Goal: Download file/media

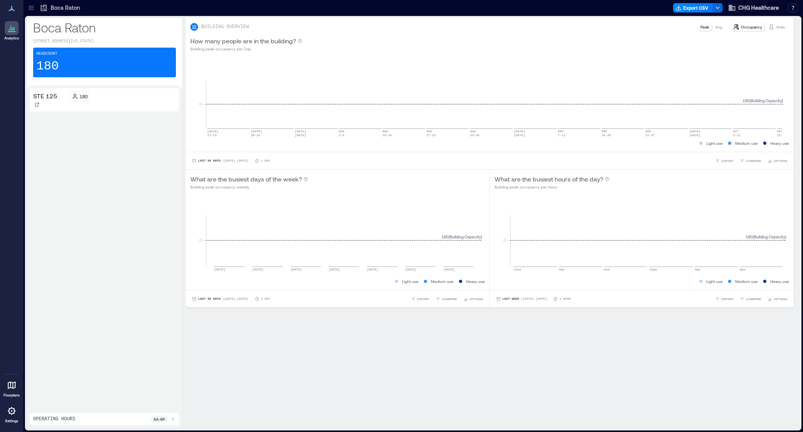
click at [32, 9] on icon at bounding box center [30, 9] width 5 height 1
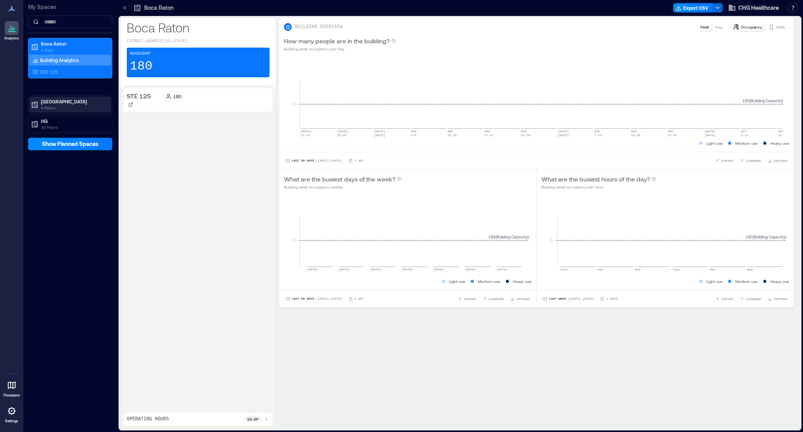
click at [68, 103] on p "[GEOGRAPHIC_DATA]" at bounding box center [74, 101] width 66 height 6
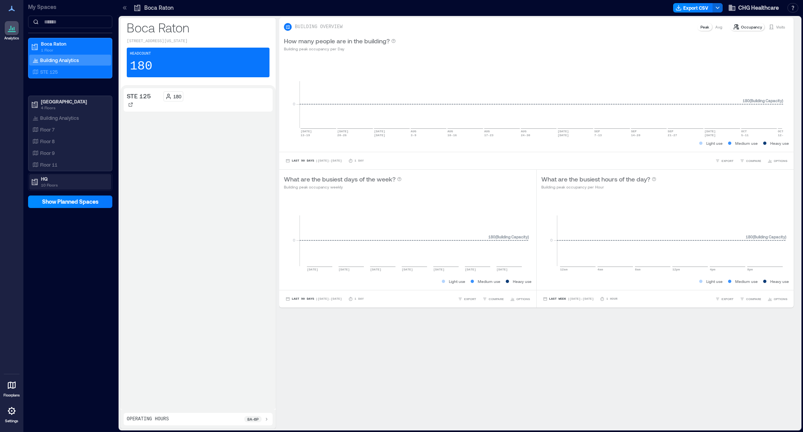
click at [52, 181] on p "HQ" at bounding box center [74, 179] width 66 height 6
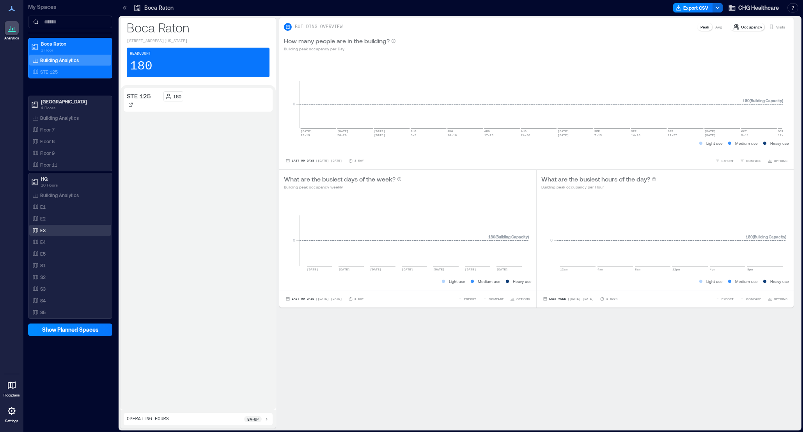
click at [43, 230] on p "E3" at bounding box center [42, 230] width 5 height 6
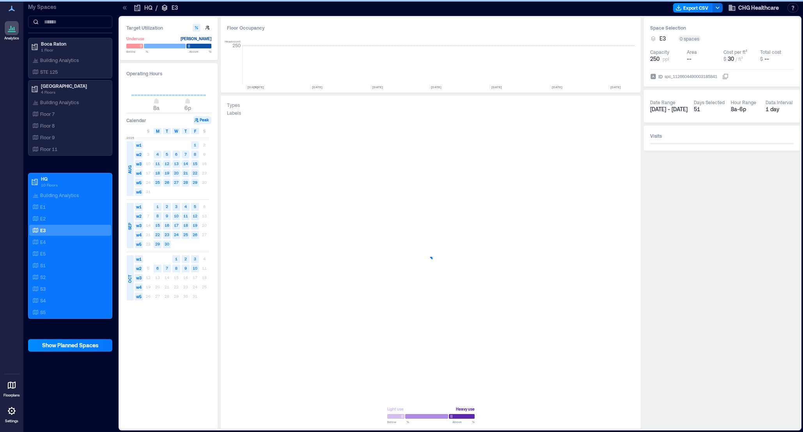
scroll to position [0, 1425]
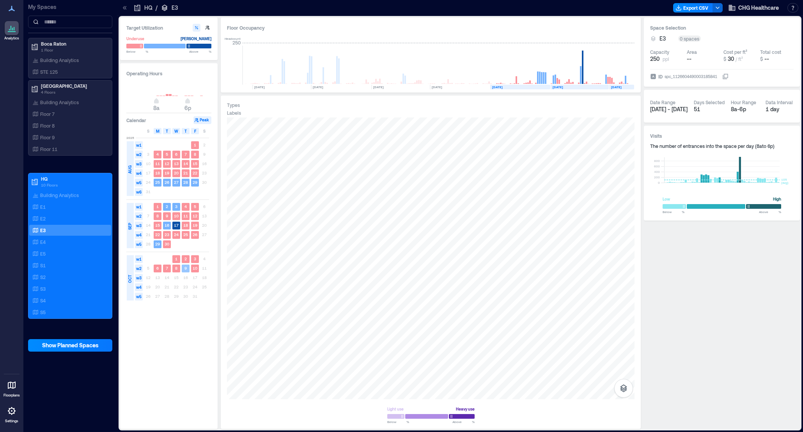
click at [185, 268] on text "9" at bounding box center [186, 268] width 2 height 5
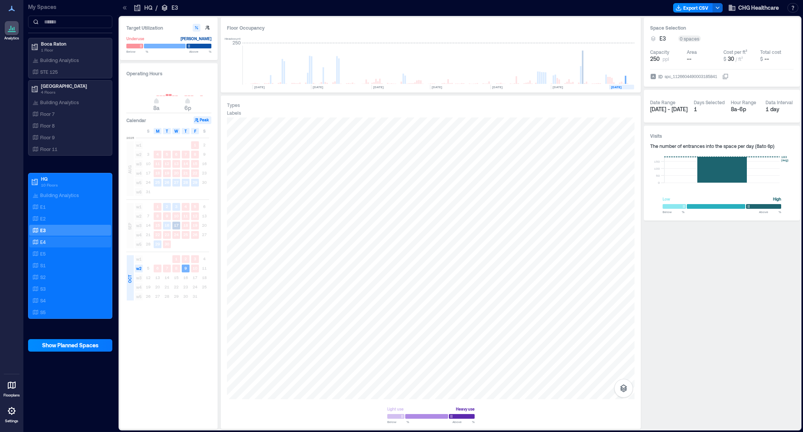
click at [48, 242] on div "E4" at bounding box center [69, 242] width 76 height 8
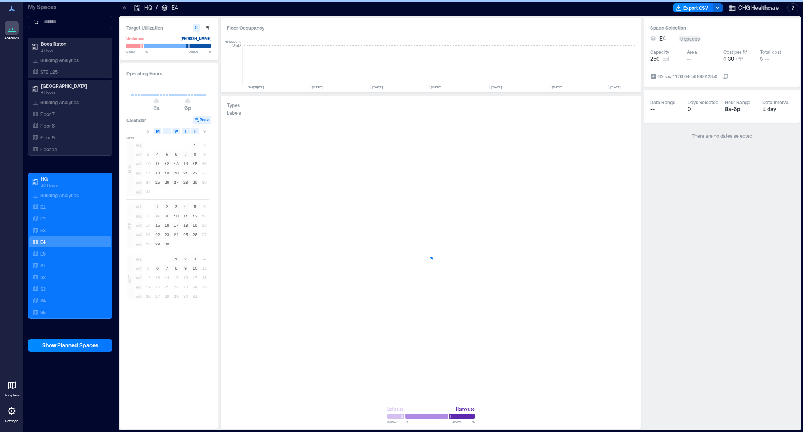
scroll to position [0, 1425]
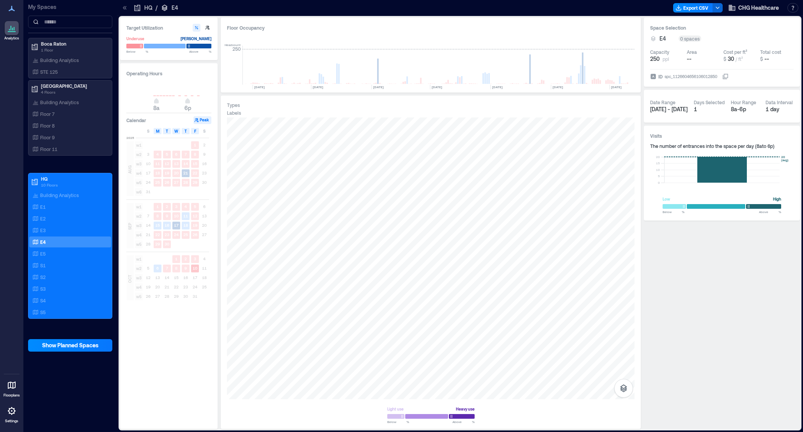
click at [195, 270] on text "10" at bounding box center [195, 268] width 5 height 5
click at [186, 269] on text "9" at bounding box center [186, 268] width 2 height 5
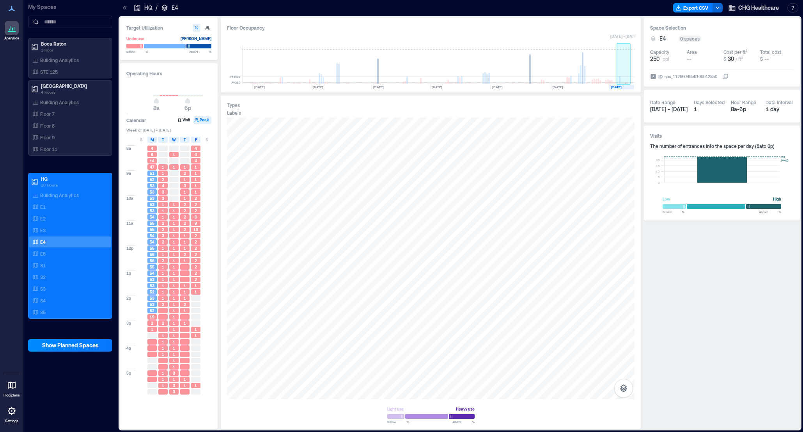
click at [581, 80] on rect at bounding box center [620, 80] width 2 height 8
click at [581, 83] on rect at bounding box center [628, 83] width 2 height 2
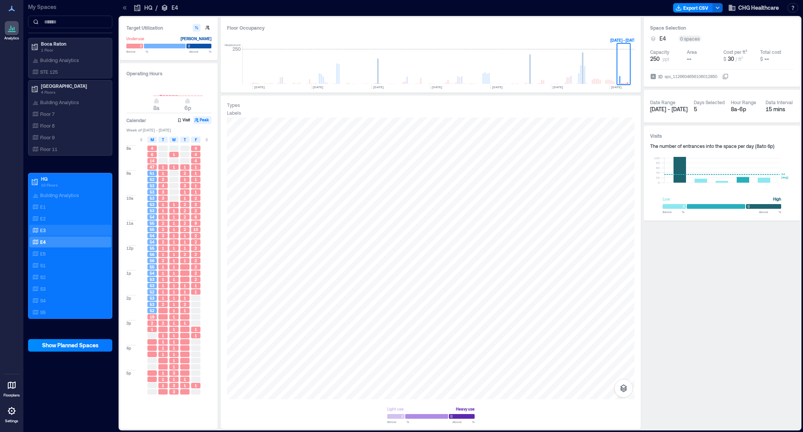
click at [46, 229] on div "E3" at bounding box center [69, 230] width 76 height 8
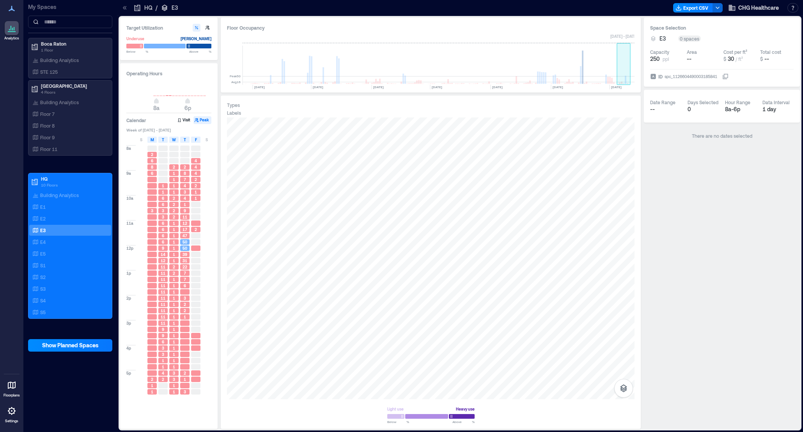
click at [581, 78] on rect at bounding box center [624, 65] width 14 height 39
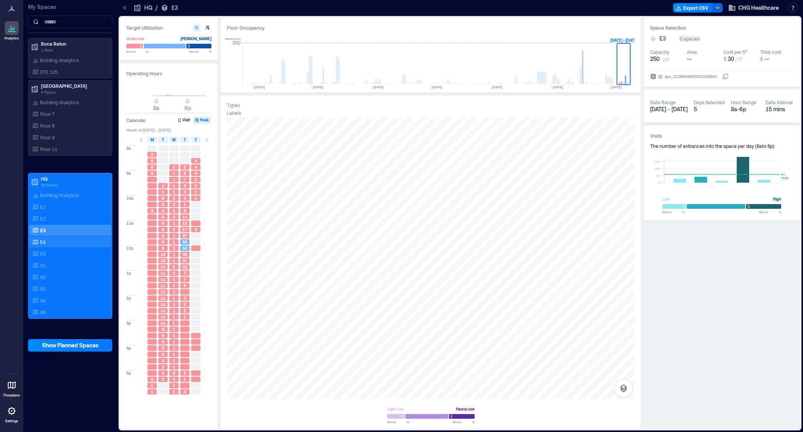
click at [45, 240] on p "E4" at bounding box center [42, 242] width 5 height 6
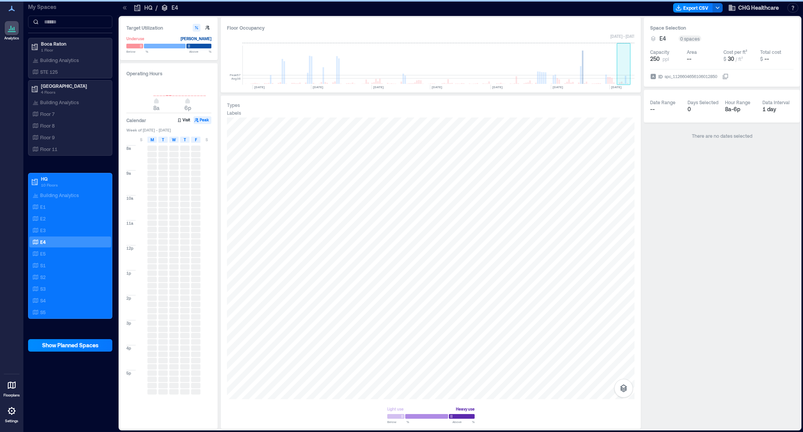
click at [581, 81] on rect at bounding box center [624, 65] width 14 height 39
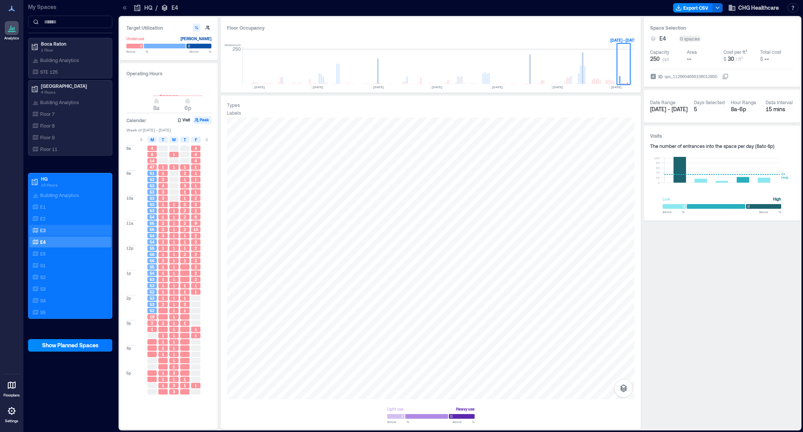
click at [73, 229] on div "E3" at bounding box center [69, 230] width 76 height 8
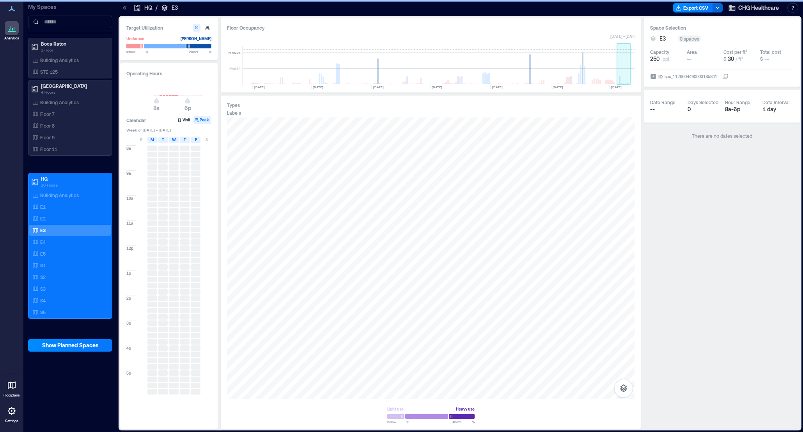
click at [581, 77] on rect at bounding box center [624, 65] width 14 height 39
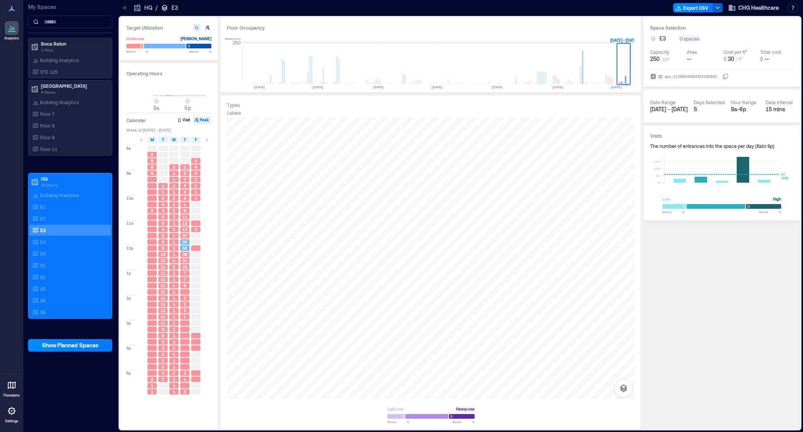
click at [581, 7] on icon "button" at bounding box center [718, 8] width 6 height 6
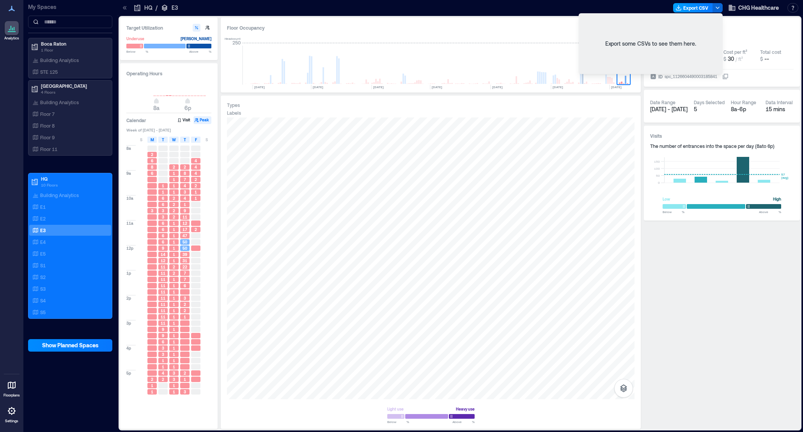
click at [581, 7] on button "Export CSV" at bounding box center [693, 7] width 40 height 9
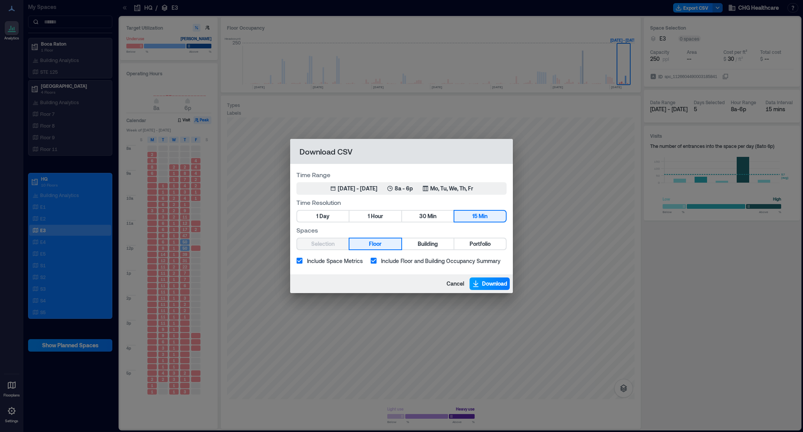
click at [483, 283] on span "Download" at bounding box center [494, 284] width 25 height 8
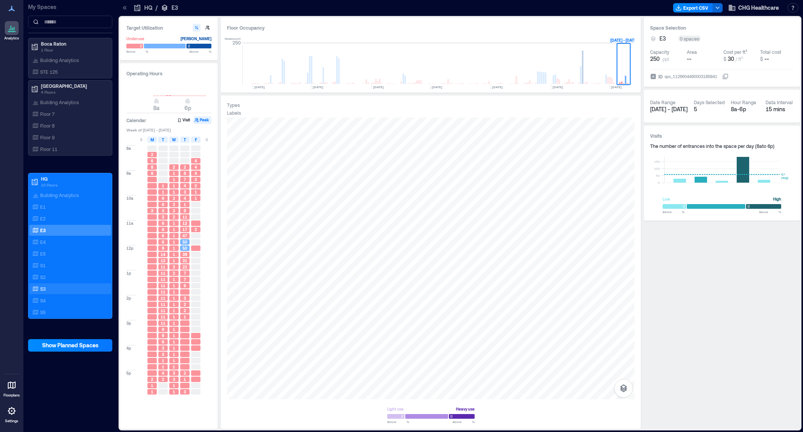
click at [53, 285] on div "S3" at bounding box center [69, 289] width 76 height 8
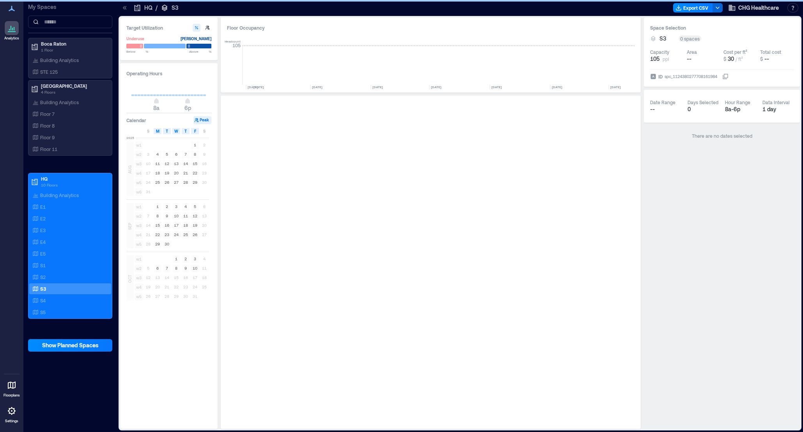
scroll to position [0, 1425]
click at [44, 177] on p "HQ" at bounding box center [74, 179] width 66 height 6
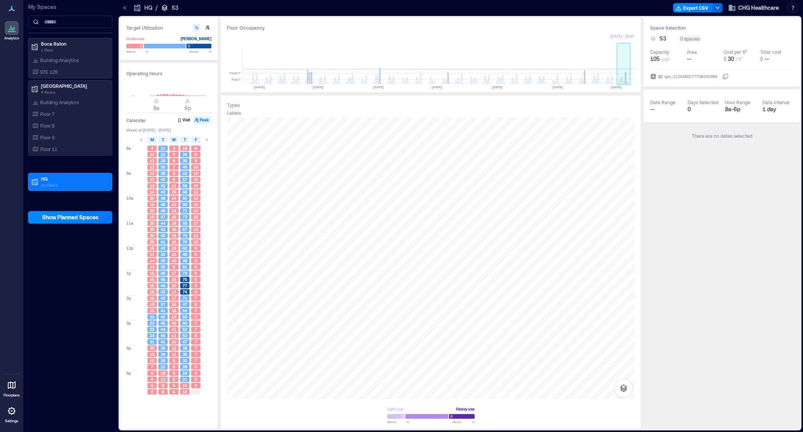
click at [581, 82] on rect at bounding box center [624, 65] width 14 height 39
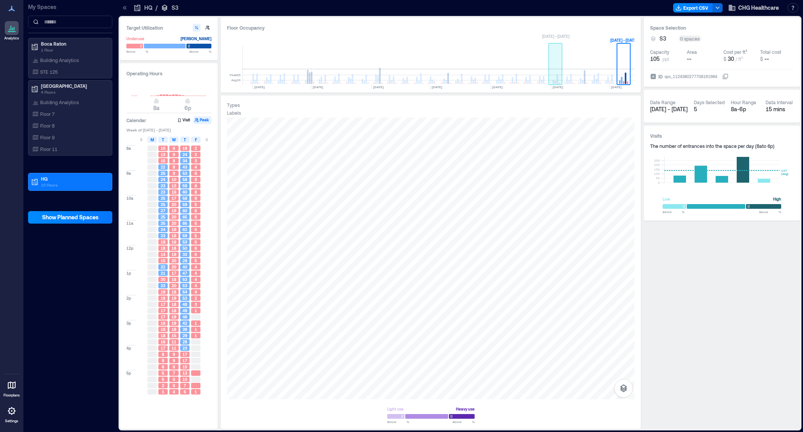
click at [559, 78] on rect at bounding box center [556, 65] width 14 height 39
click at [581, 6] on icon "button" at bounding box center [718, 8] width 6 height 6
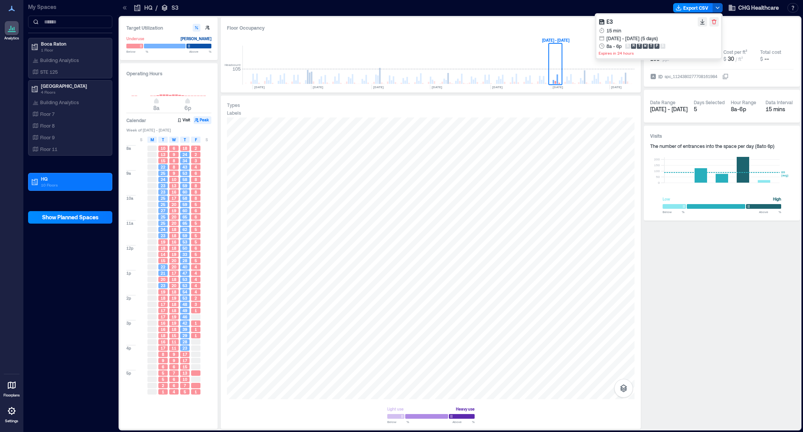
click at [581, 6] on icon "button" at bounding box center [718, 8] width 6 height 6
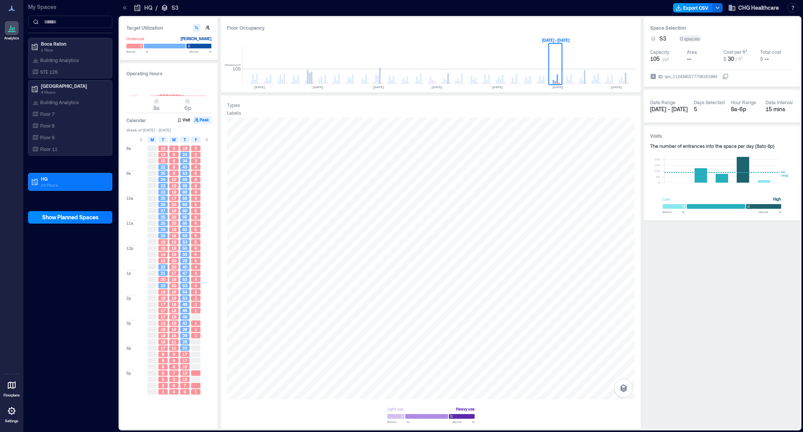
click at [581, 8] on button "Export CSV" at bounding box center [693, 7] width 40 height 9
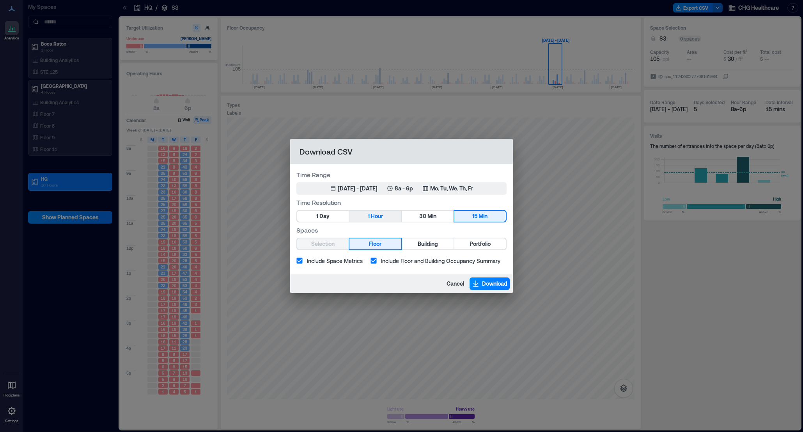
click at [366, 220] on button "1 Hour" at bounding box center [376, 216] width 52 height 11
click at [422, 242] on span "Building" at bounding box center [428, 244] width 20 height 10
click at [387, 243] on button "Floor" at bounding box center [376, 243] width 52 height 11
click at [378, 191] on div "[DATE] - [DATE]" at bounding box center [358, 189] width 40 height 8
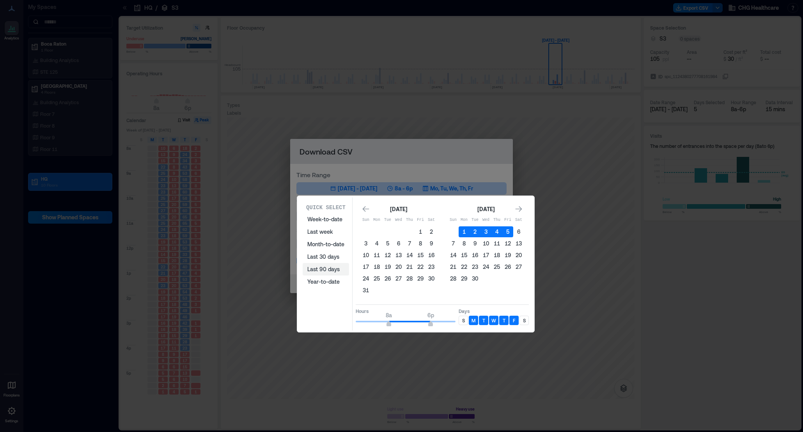
click at [327, 270] on button "Last 90 days" at bounding box center [326, 269] width 46 height 12
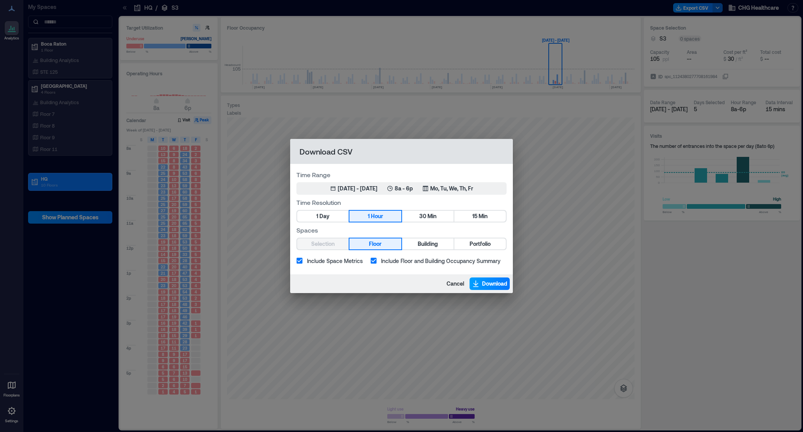
click at [484, 282] on span "Download" at bounding box center [494, 284] width 25 height 8
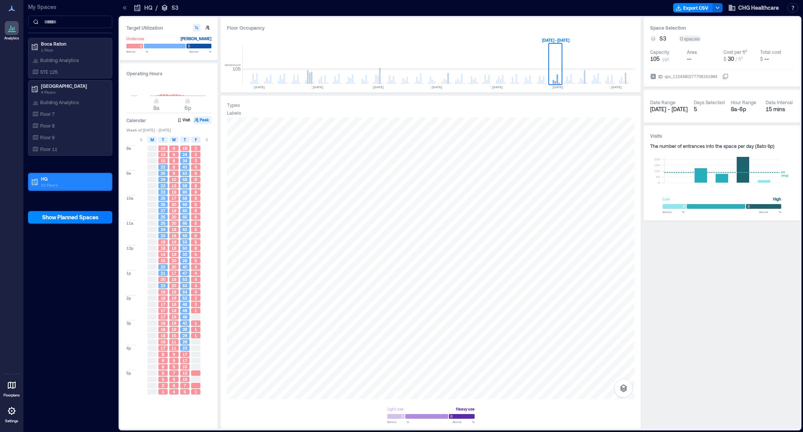
click at [77, 180] on p "HQ" at bounding box center [74, 179] width 66 height 6
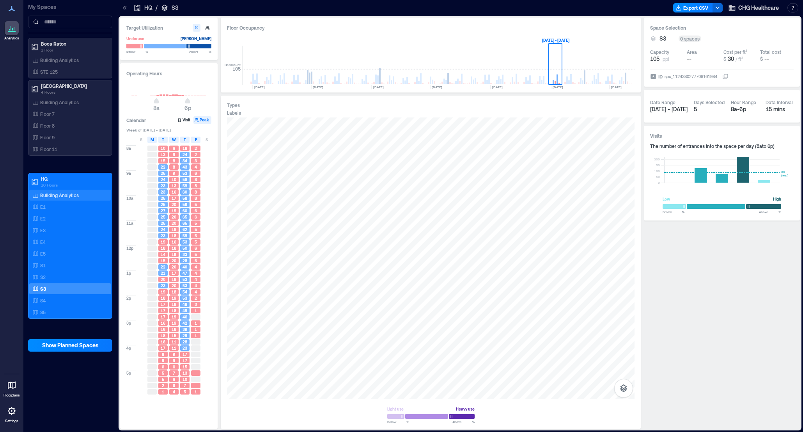
click at [67, 194] on p "Building Analytics" at bounding box center [59, 195] width 39 height 6
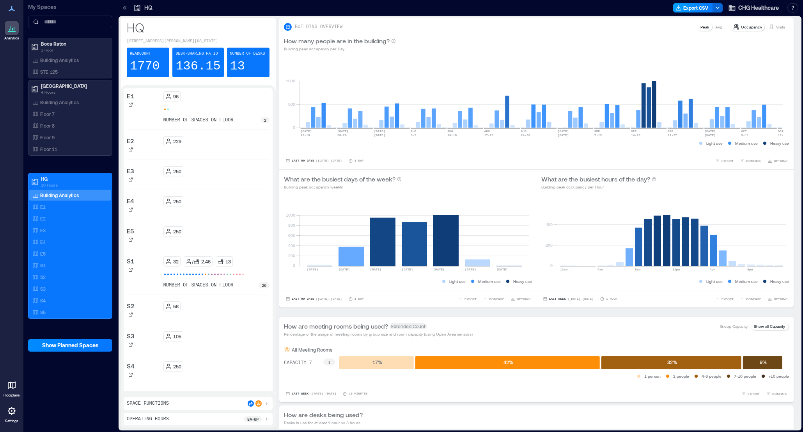
click at [581, 10] on button "Export CSV" at bounding box center [693, 7] width 40 height 9
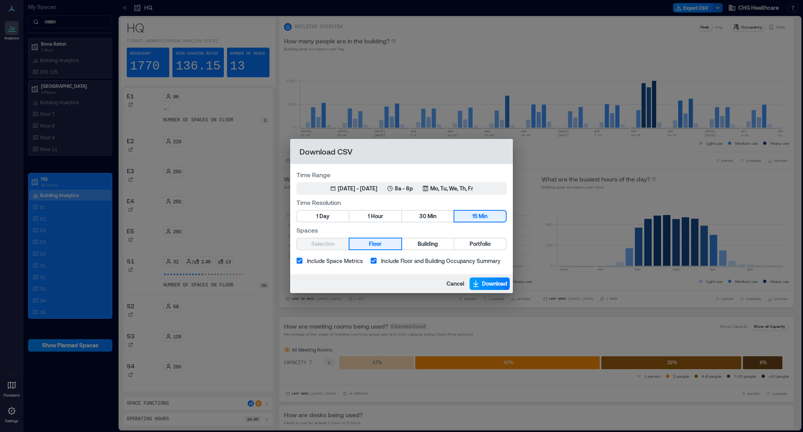
click at [500, 282] on span "Download" at bounding box center [494, 284] width 25 height 8
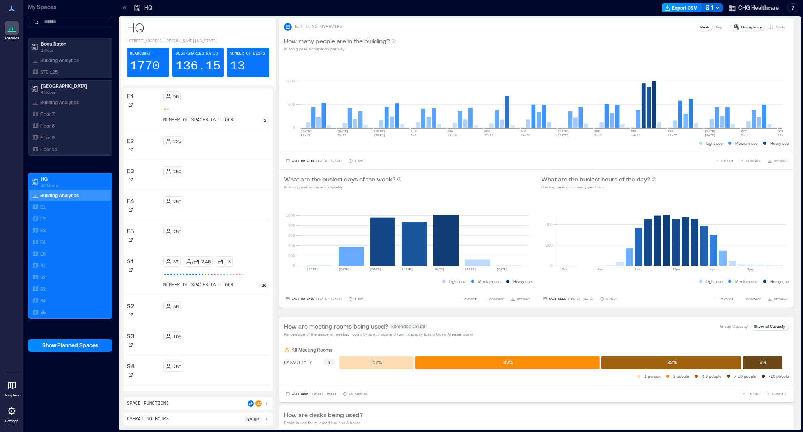
click at [581, 9] on button "Export CSV" at bounding box center [682, 7] width 40 height 9
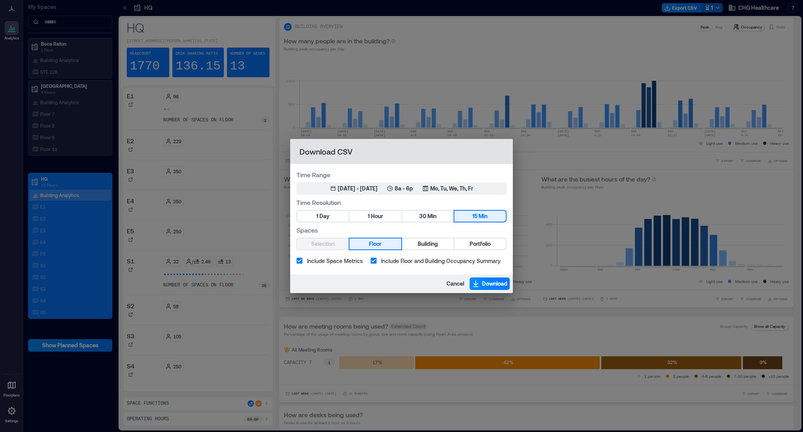
click at [581, 92] on div "Download CSV Time Range [DATE] 13, 2025 - [DATE] 8a - 6p Mo, Tu, We, Th, Fr Tim…" at bounding box center [401, 216] width 803 height 432
click at [453, 284] on span "Cancel" at bounding box center [456, 284] width 18 height 8
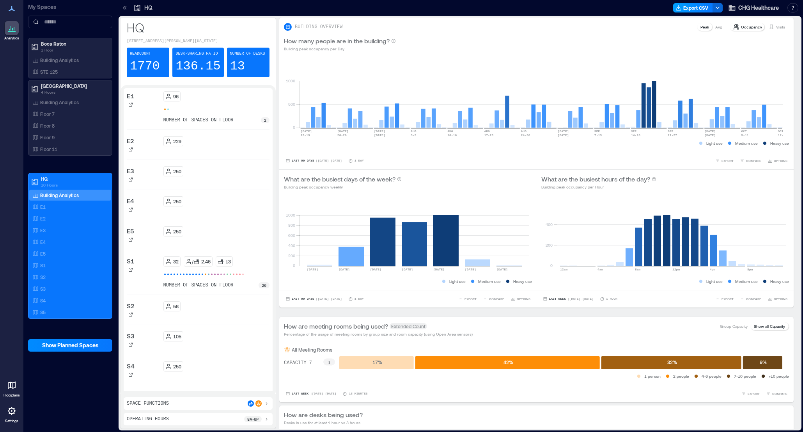
click at [581, 7] on button "Export CSV" at bounding box center [693, 7] width 40 height 9
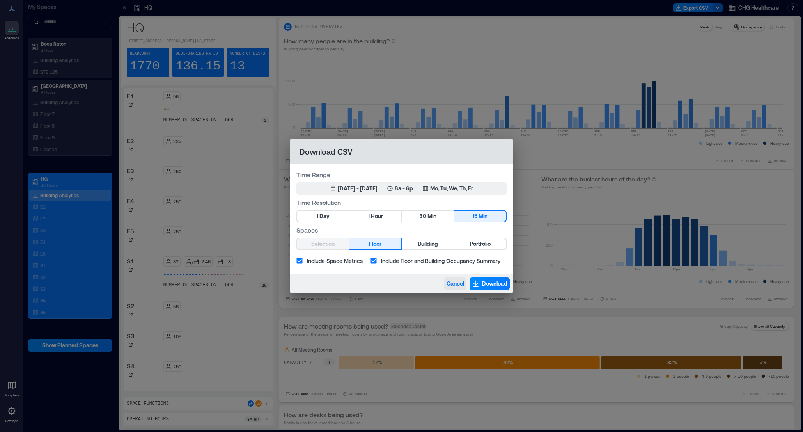
click at [457, 281] on span "Cancel" at bounding box center [456, 284] width 18 height 8
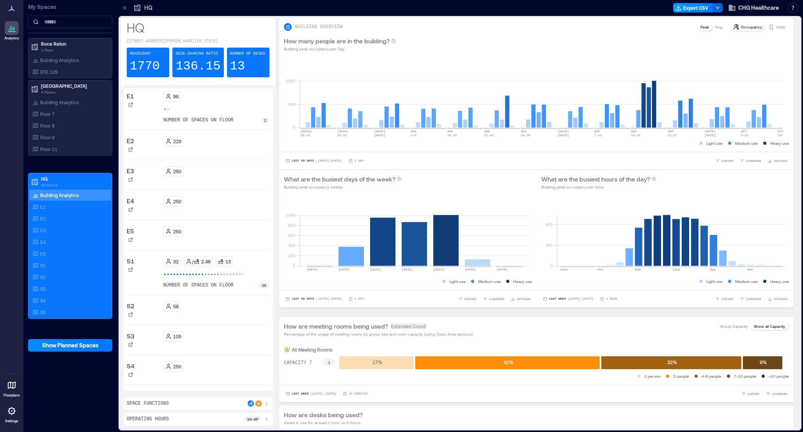
click at [581, 9] on button "Export CSV" at bounding box center [693, 7] width 40 height 9
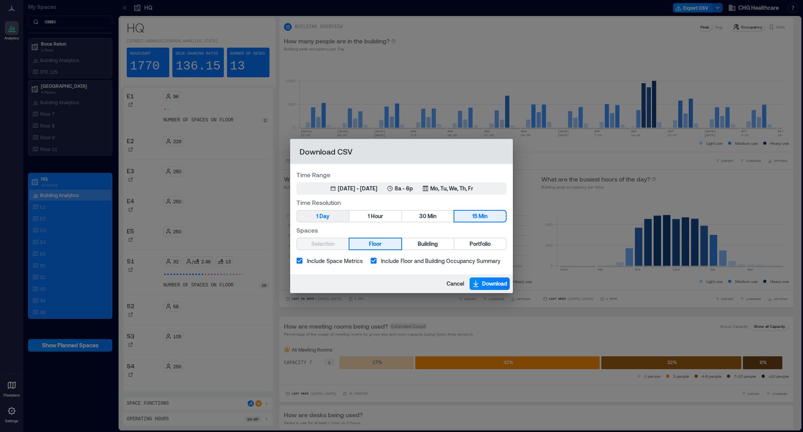
click at [334, 216] on button "1 Day" at bounding box center [323, 216] width 52 height 11
click at [492, 285] on span "Download" at bounding box center [494, 284] width 25 height 8
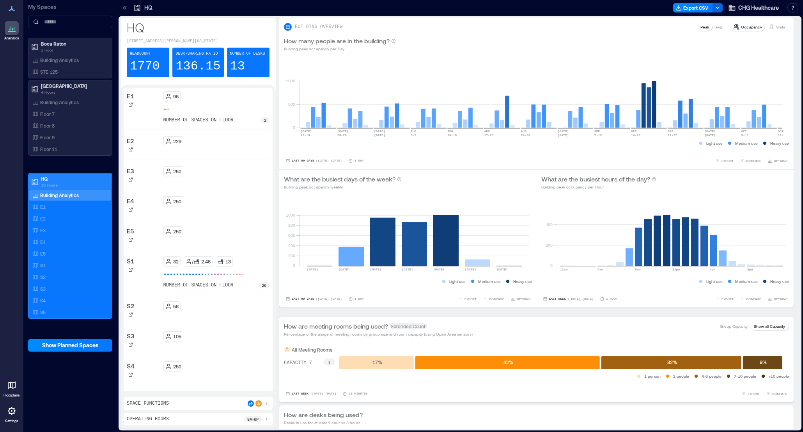
click at [63, 182] on p "10 Floors" at bounding box center [74, 185] width 66 height 6
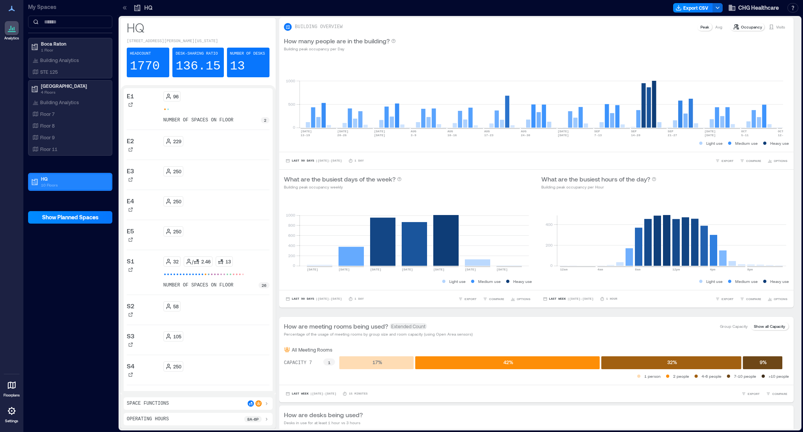
click at [61, 183] on p "10 Floors" at bounding box center [74, 185] width 66 height 6
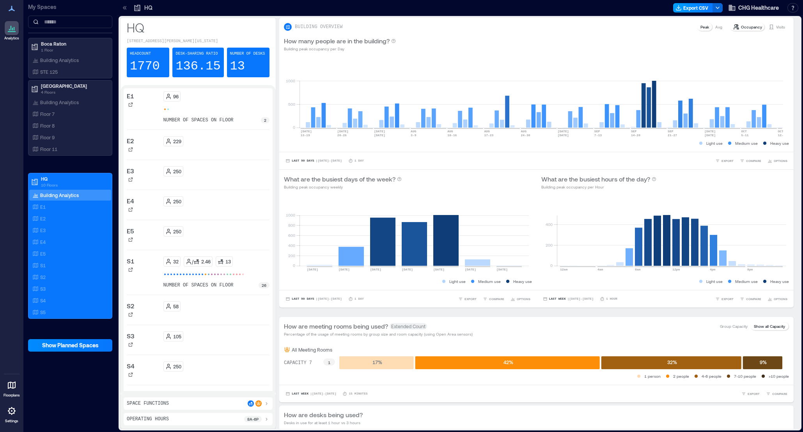
click at [581, 7] on button "Export CSV" at bounding box center [693, 7] width 40 height 9
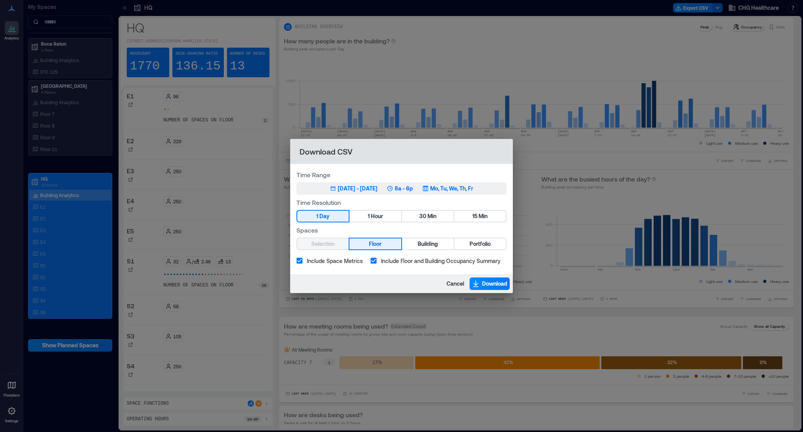
click at [338, 188] on div "[DATE] - [DATE]" at bounding box center [358, 189] width 40 height 8
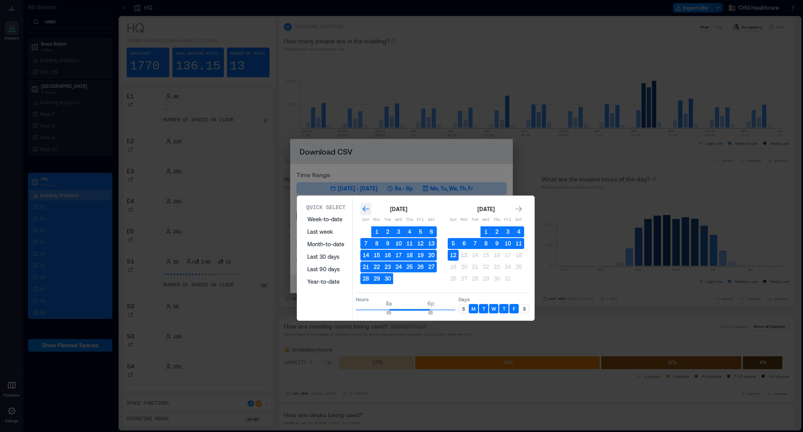
click at [366, 208] on icon "Go to previous month" at bounding box center [366, 209] width 8 height 8
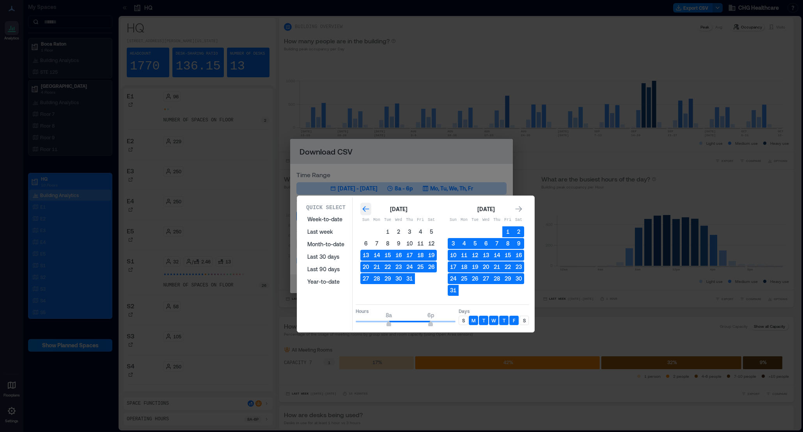
click at [366, 208] on icon "Go to previous month" at bounding box center [366, 209] width 8 height 8
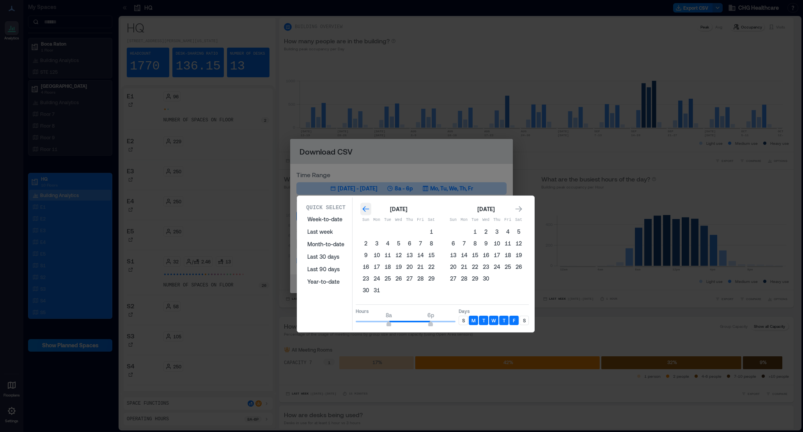
click at [366, 208] on icon "Go to previous month" at bounding box center [366, 209] width 8 height 8
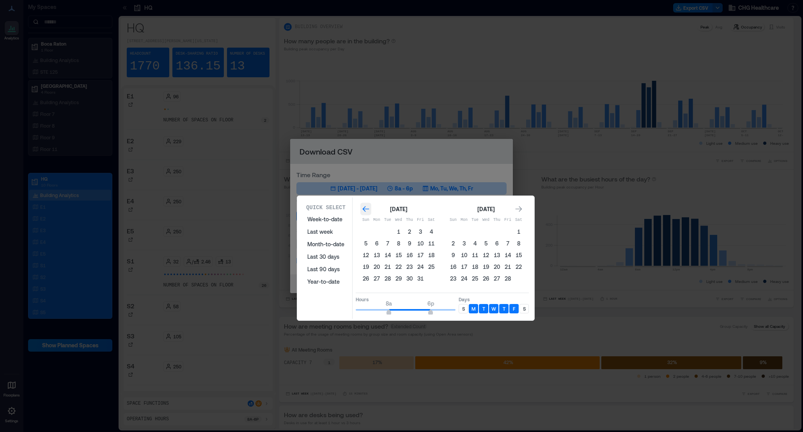
click at [366, 208] on icon "Go to previous month" at bounding box center [366, 209] width 8 height 8
click at [521, 208] on icon "Go to next month" at bounding box center [519, 209] width 7 height 6
click at [454, 242] on button "6" at bounding box center [453, 243] width 11 height 11
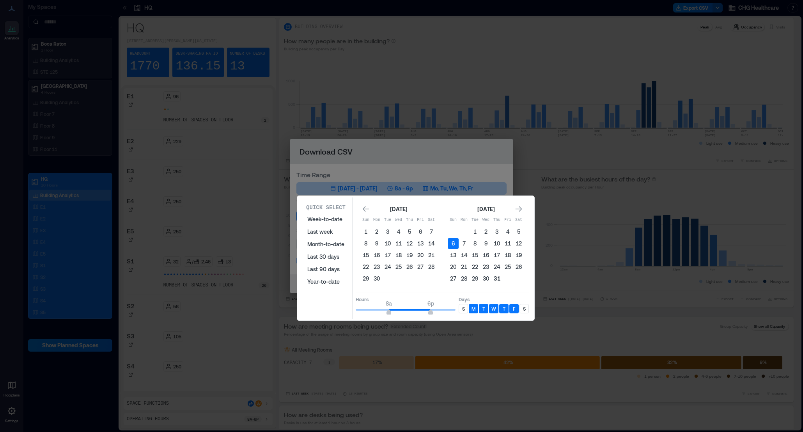
click at [497, 279] on button "31" at bounding box center [497, 278] width 11 height 11
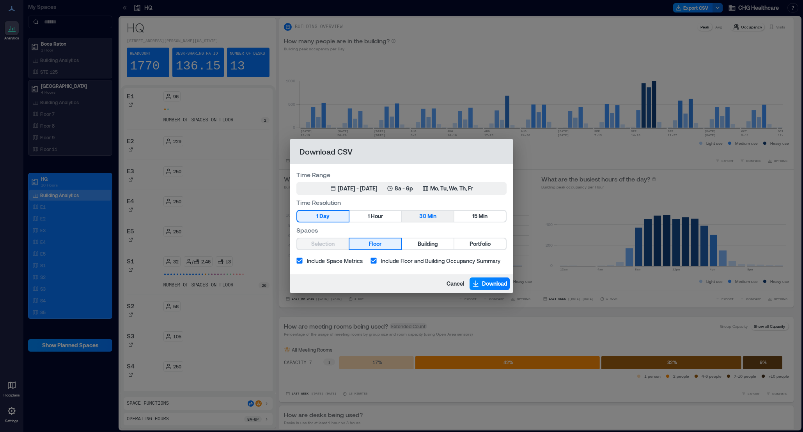
click at [442, 217] on button "30 Min" at bounding box center [428, 216] width 52 height 11
click at [481, 218] on span "Min" at bounding box center [483, 216] width 9 height 10
click at [492, 285] on span "Download" at bounding box center [494, 284] width 25 height 8
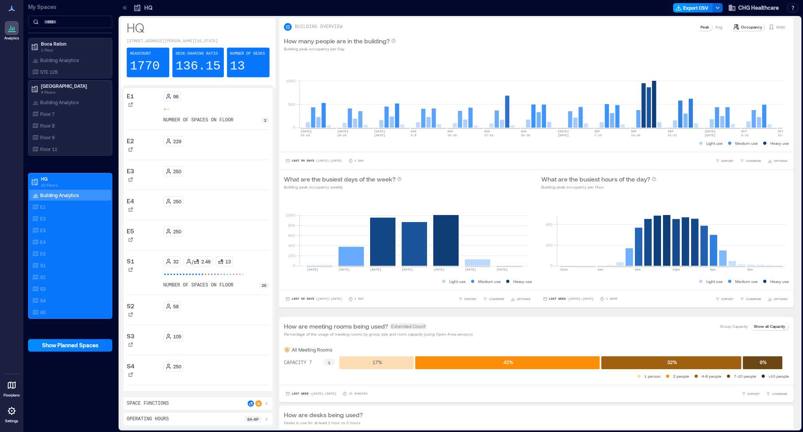
click at [581, 8] on button "Export CSV" at bounding box center [693, 7] width 40 height 9
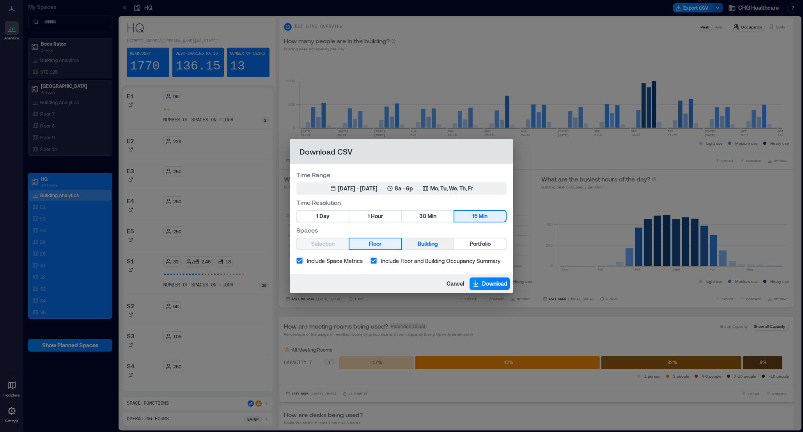
click at [428, 242] on span "Building" at bounding box center [428, 244] width 20 height 10
click at [487, 282] on span "Download" at bounding box center [494, 284] width 25 height 8
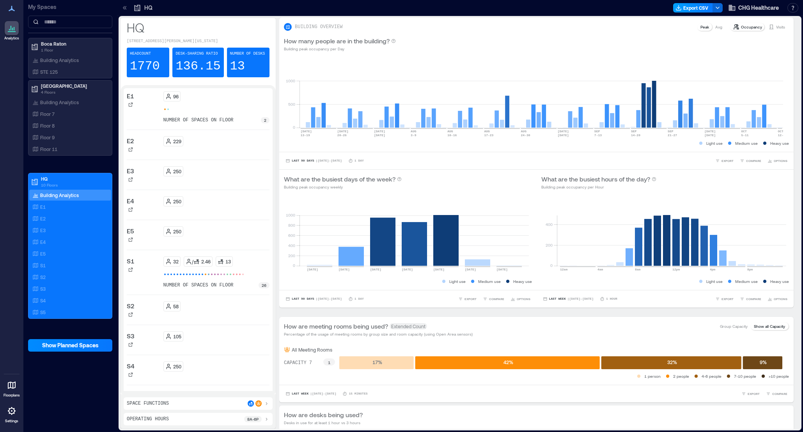
click at [581, 9] on button "Export CSV" at bounding box center [693, 7] width 40 height 9
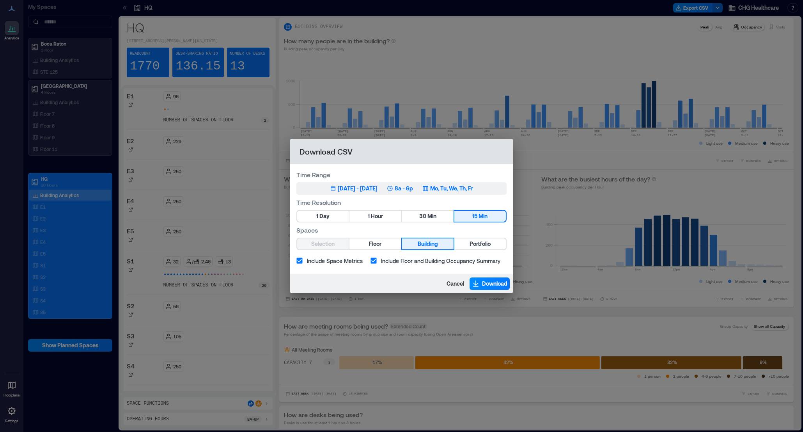
click at [361, 186] on div "[DATE] - [DATE]" at bounding box center [358, 189] width 40 height 8
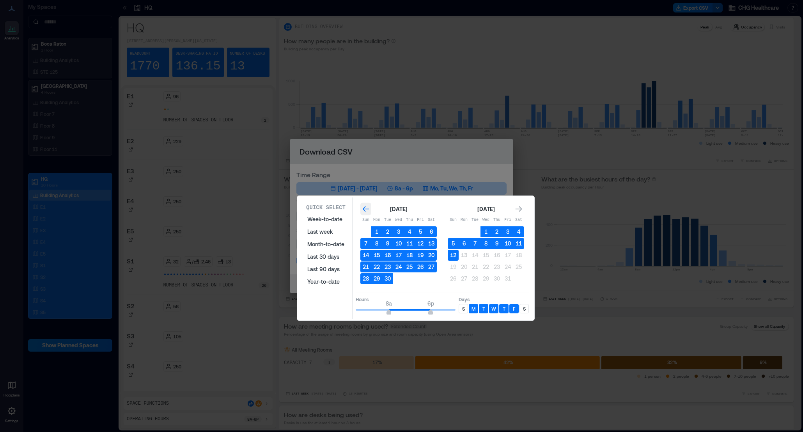
click at [364, 210] on icon "Go to previous month" at bounding box center [366, 209] width 8 height 8
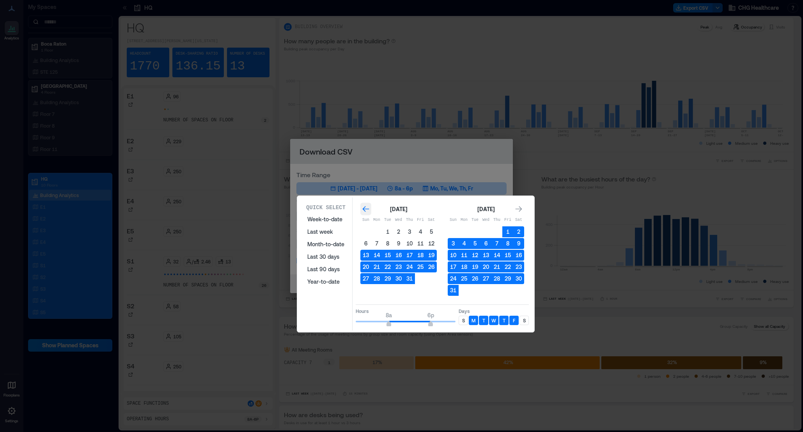
click at [364, 210] on icon "Go to previous month" at bounding box center [366, 209] width 8 height 8
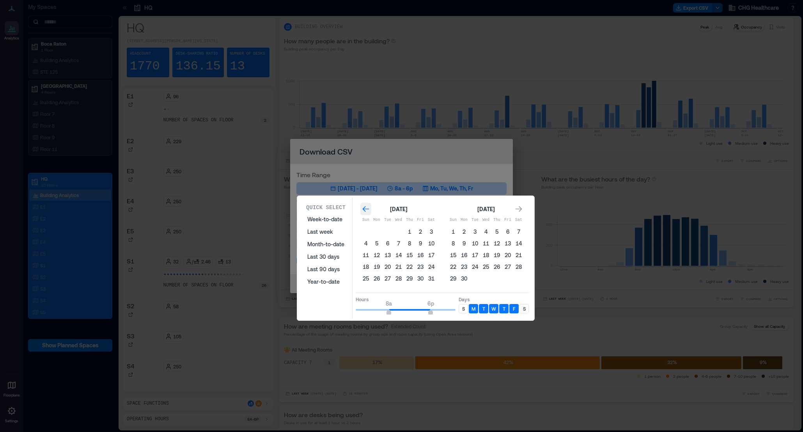
click at [364, 210] on icon "Go to previous month" at bounding box center [366, 209] width 8 height 8
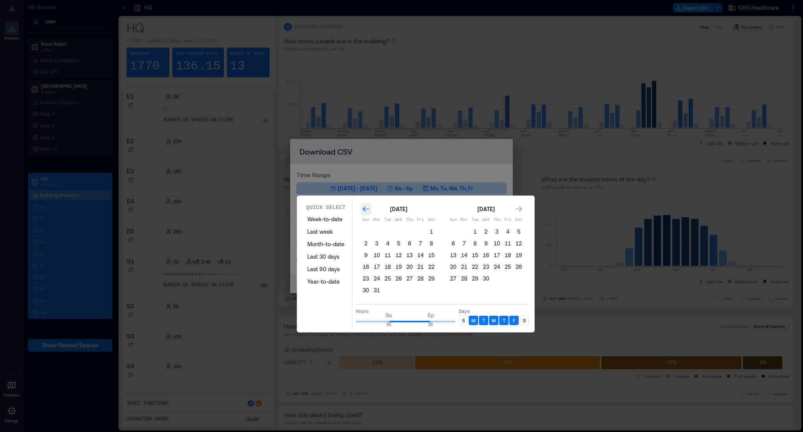
click at [364, 210] on icon "Go to previous month" at bounding box center [366, 209] width 8 height 8
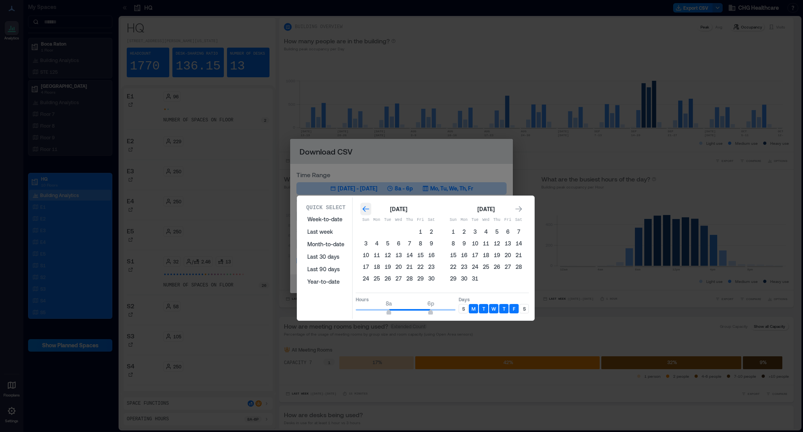
click at [364, 210] on icon "Go to previous month" at bounding box center [366, 209] width 8 height 8
click at [452, 277] on button "27" at bounding box center [453, 278] width 11 height 11
click at [497, 279] on button "31" at bounding box center [497, 278] width 11 height 11
click at [475, 279] on button "29" at bounding box center [475, 278] width 11 height 11
click at [498, 279] on button "31" at bounding box center [497, 278] width 11 height 11
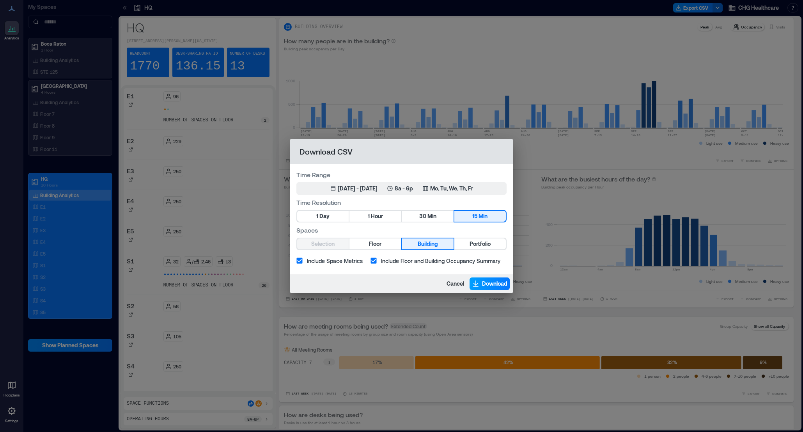
click at [473, 286] on icon "button" at bounding box center [476, 284] width 8 height 8
